Goal: Task Accomplishment & Management: Complete application form

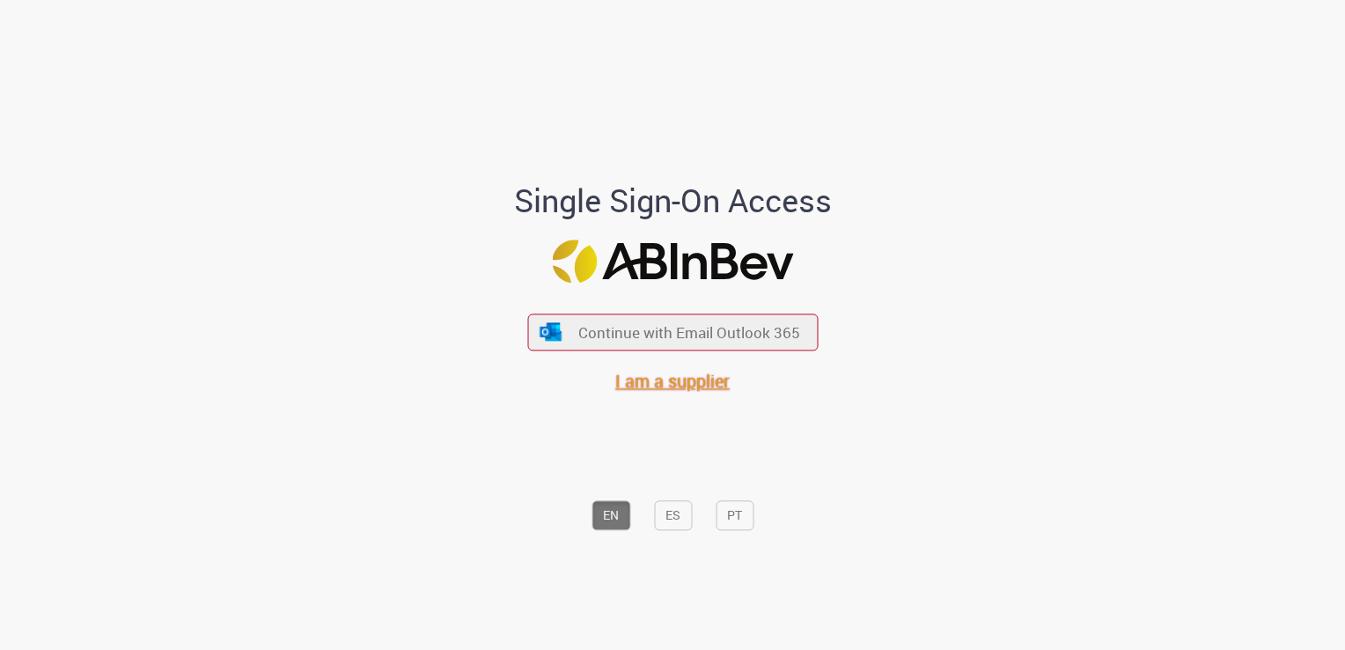
click at [687, 382] on span "I am a supplier" at bounding box center [672, 381] width 114 height 24
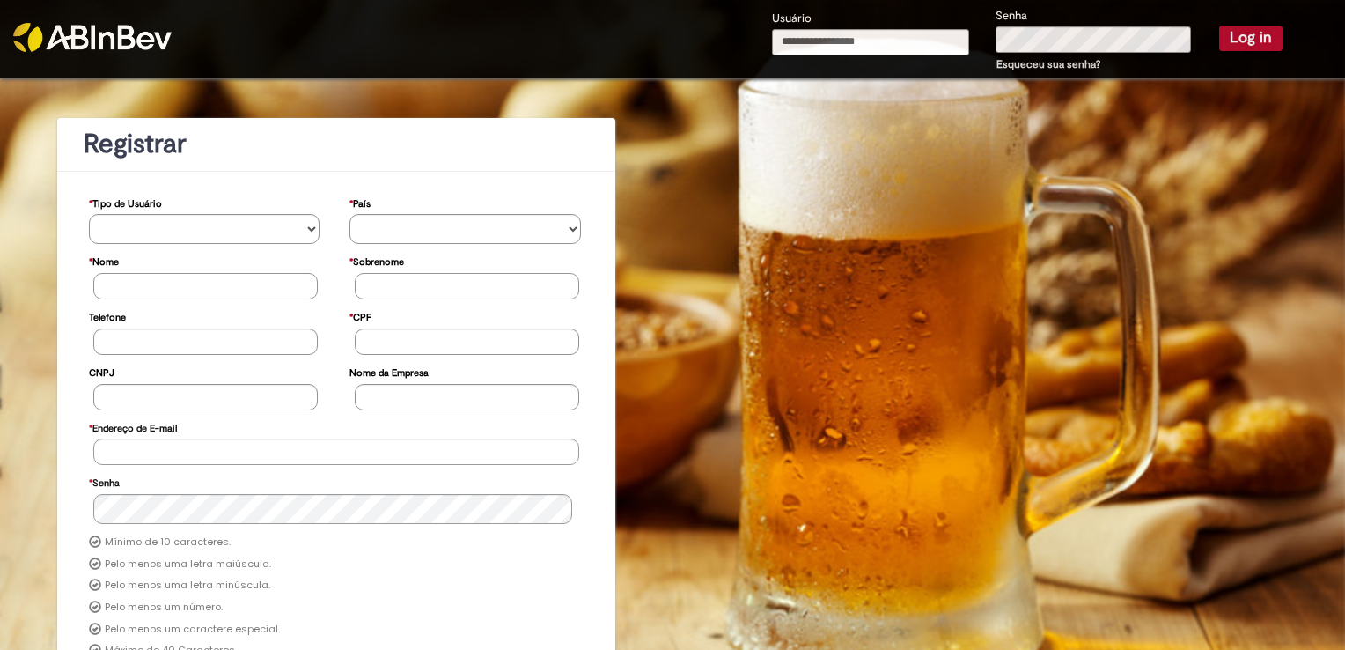
click at [852, 33] on input "Usuário" at bounding box center [870, 42] width 197 height 26
click at [1159, 219] on div "**********" at bounding box center [672, 447] width 1345 height 738
